Goal: Transaction & Acquisition: Purchase product/service

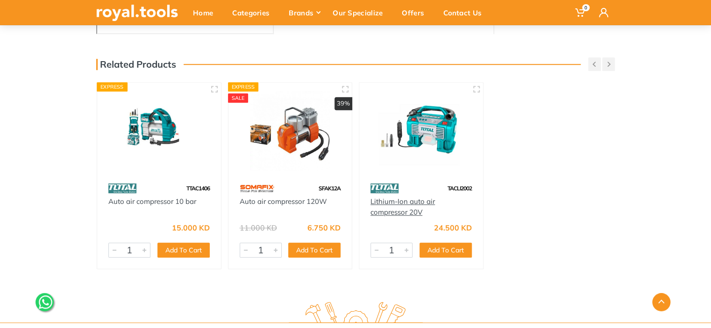
scroll to position [374, 0]
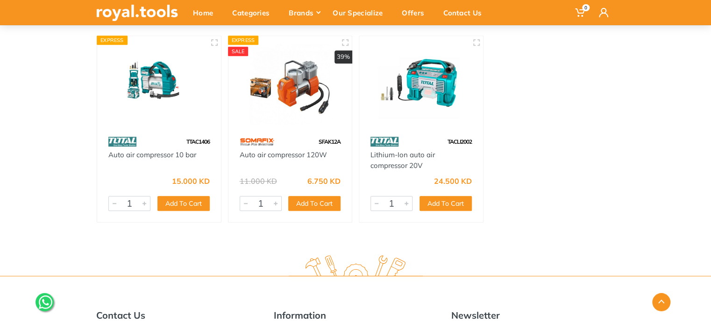
click at [164, 87] on img at bounding box center [159, 84] width 107 height 80
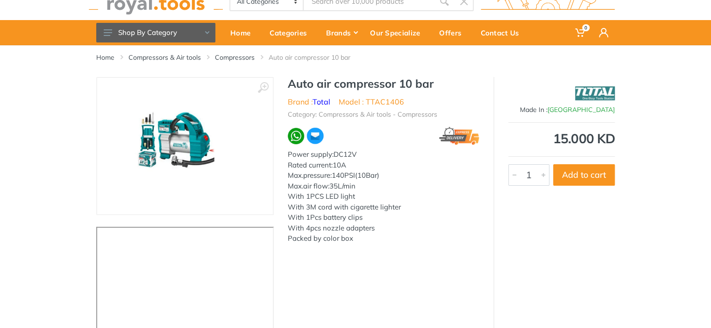
scroll to position [47, 0]
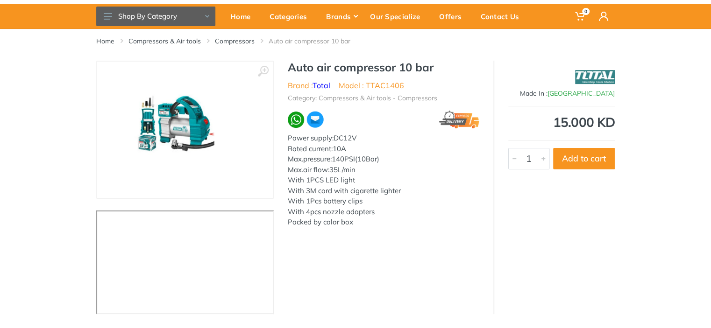
click at [206, 131] on img at bounding box center [185, 130] width 157 height 108
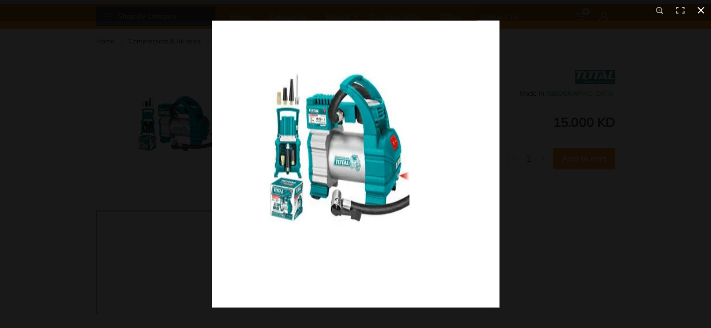
click at [698, 9] on button at bounding box center [700, 10] width 21 height 21
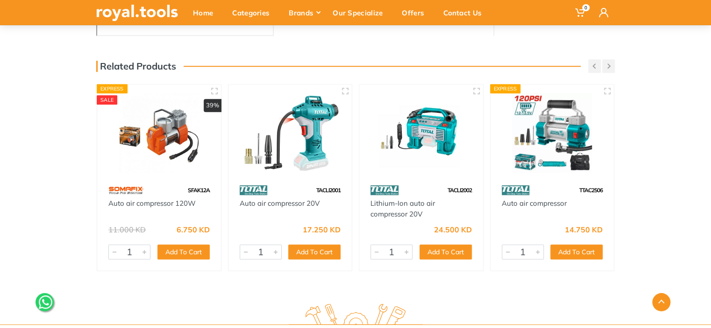
scroll to position [327, 0]
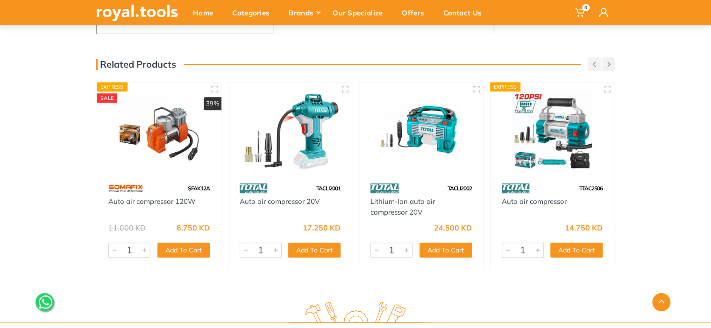
click at [542, 145] on img at bounding box center [552, 131] width 107 height 80
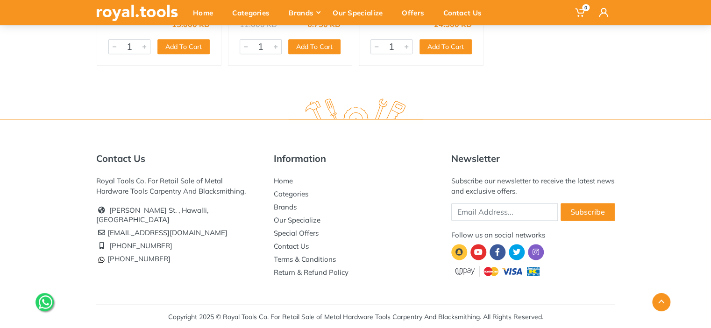
scroll to position [532, 0]
